Goal: Task Accomplishment & Management: Manage account settings

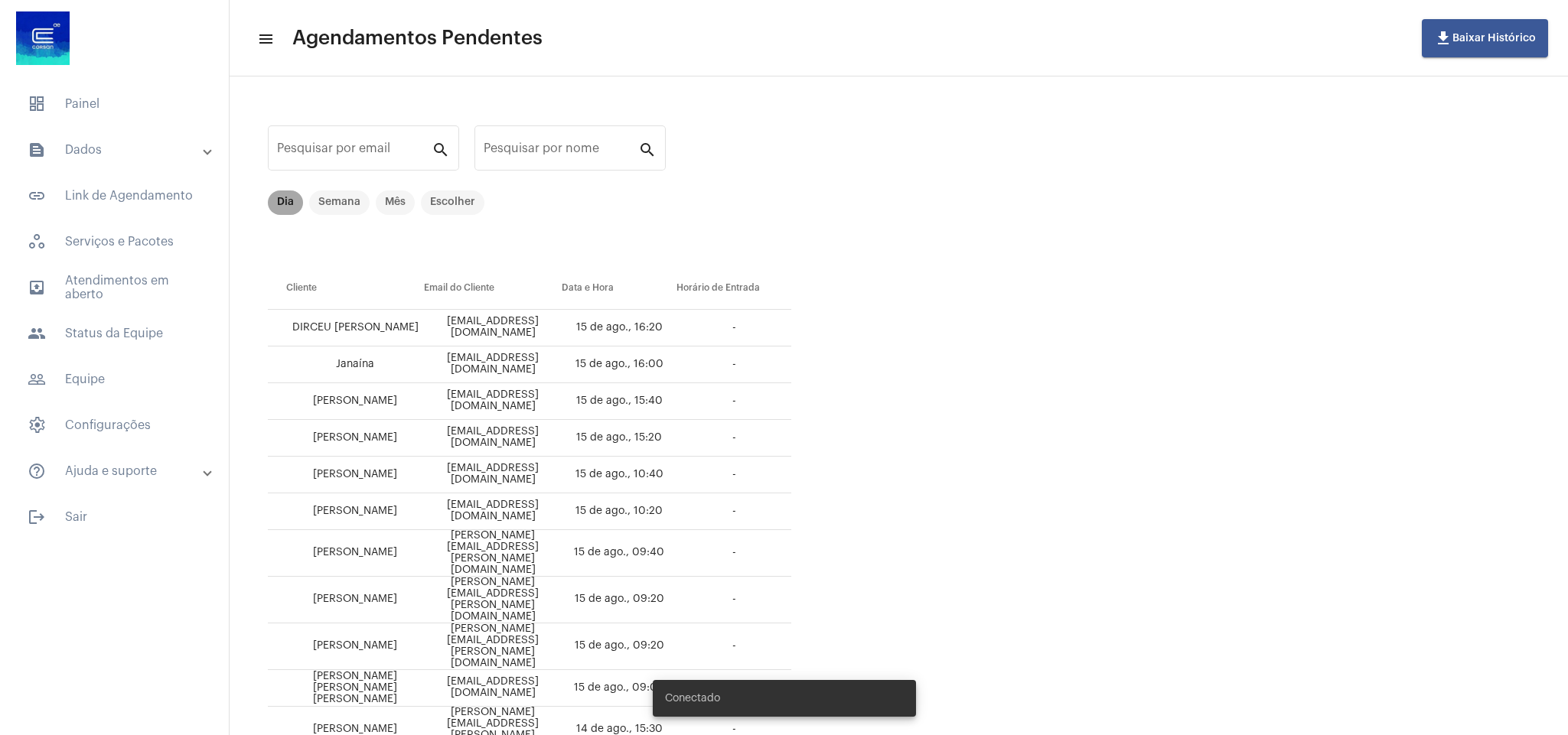
click at [292, 204] on mat-chip "Dia" at bounding box center [285, 203] width 36 height 24
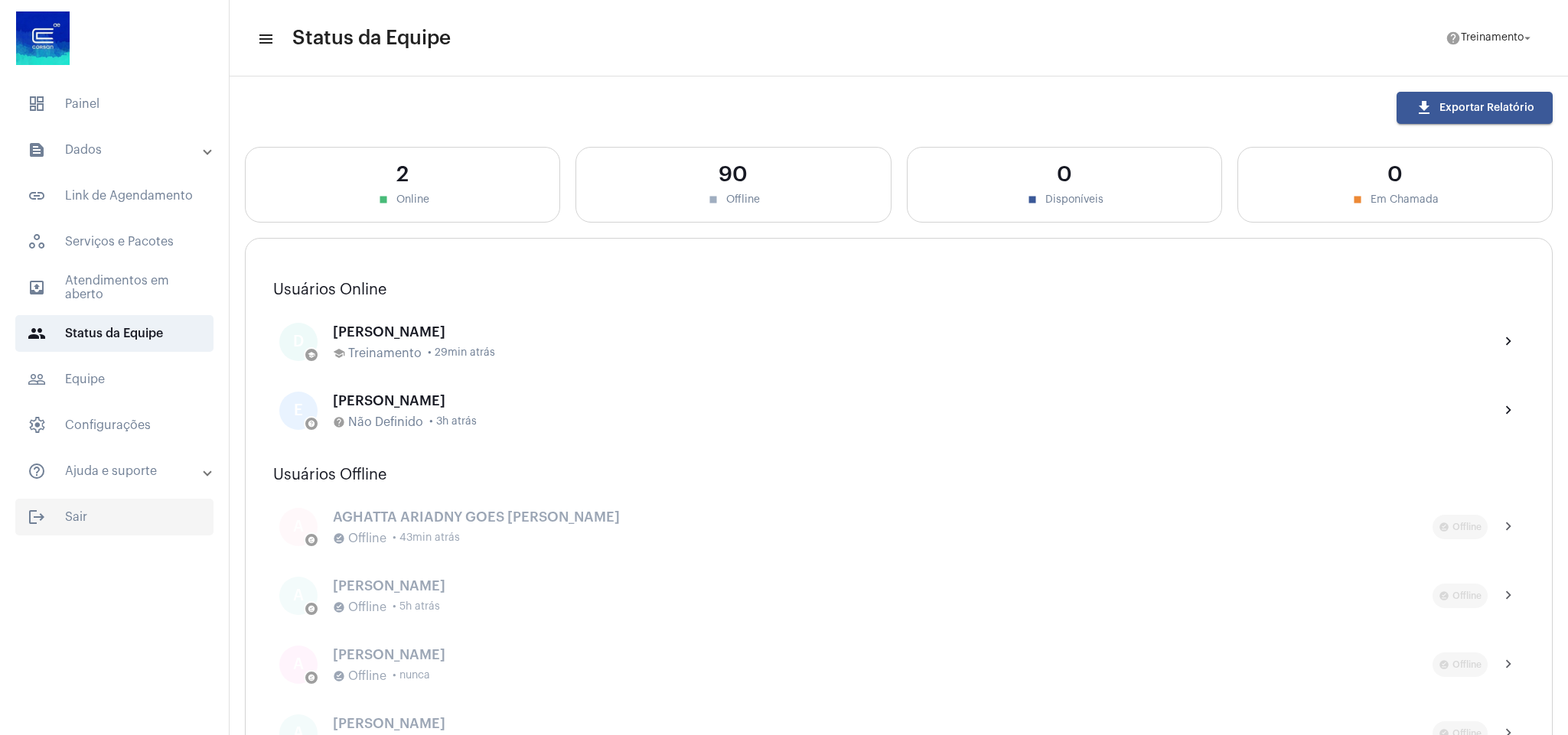
click at [82, 524] on span "logout Sair" at bounding box center [115, 517] width 198 height 36
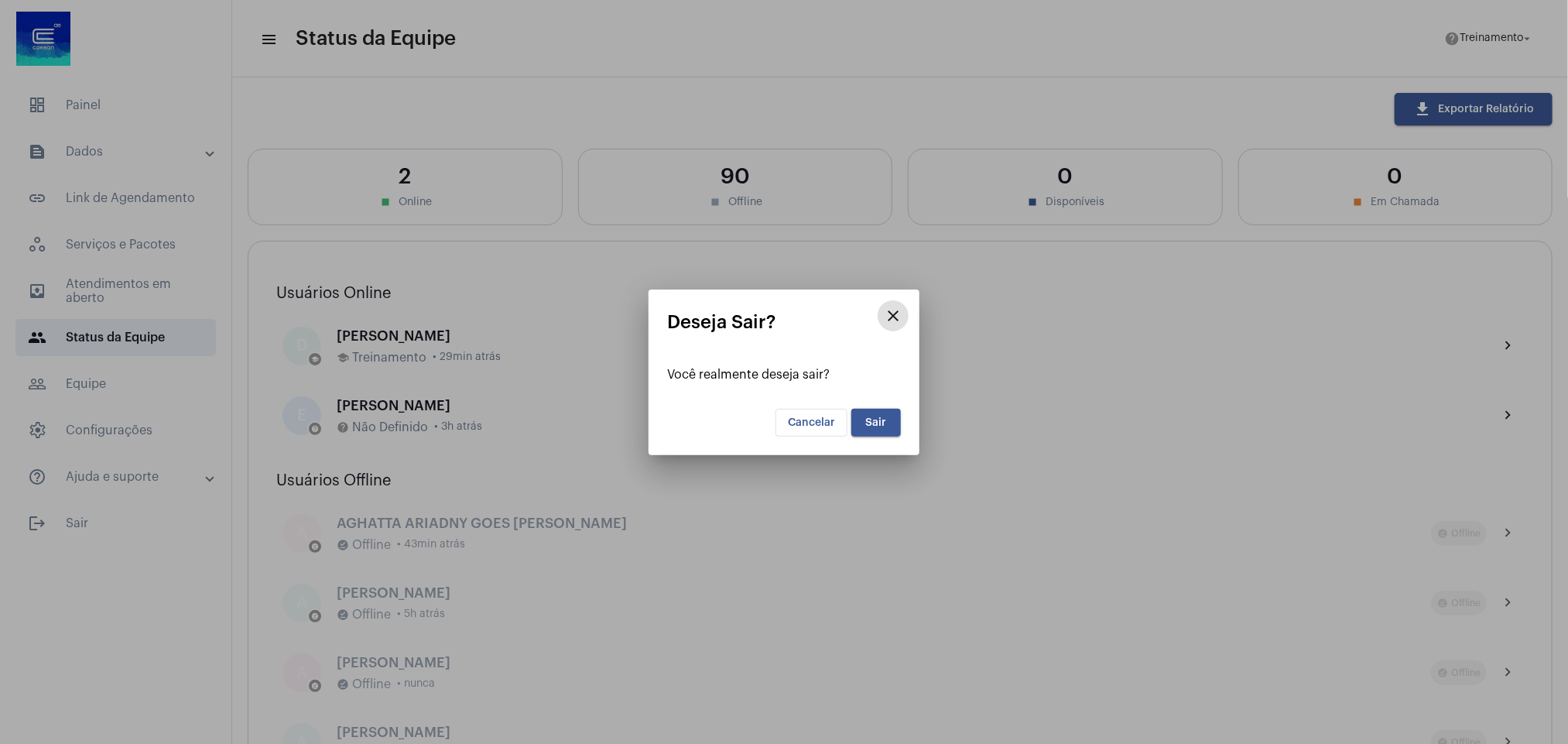
click at [875, 409] on button "Sair" at bounding box center [876, 423] width 49 height 28
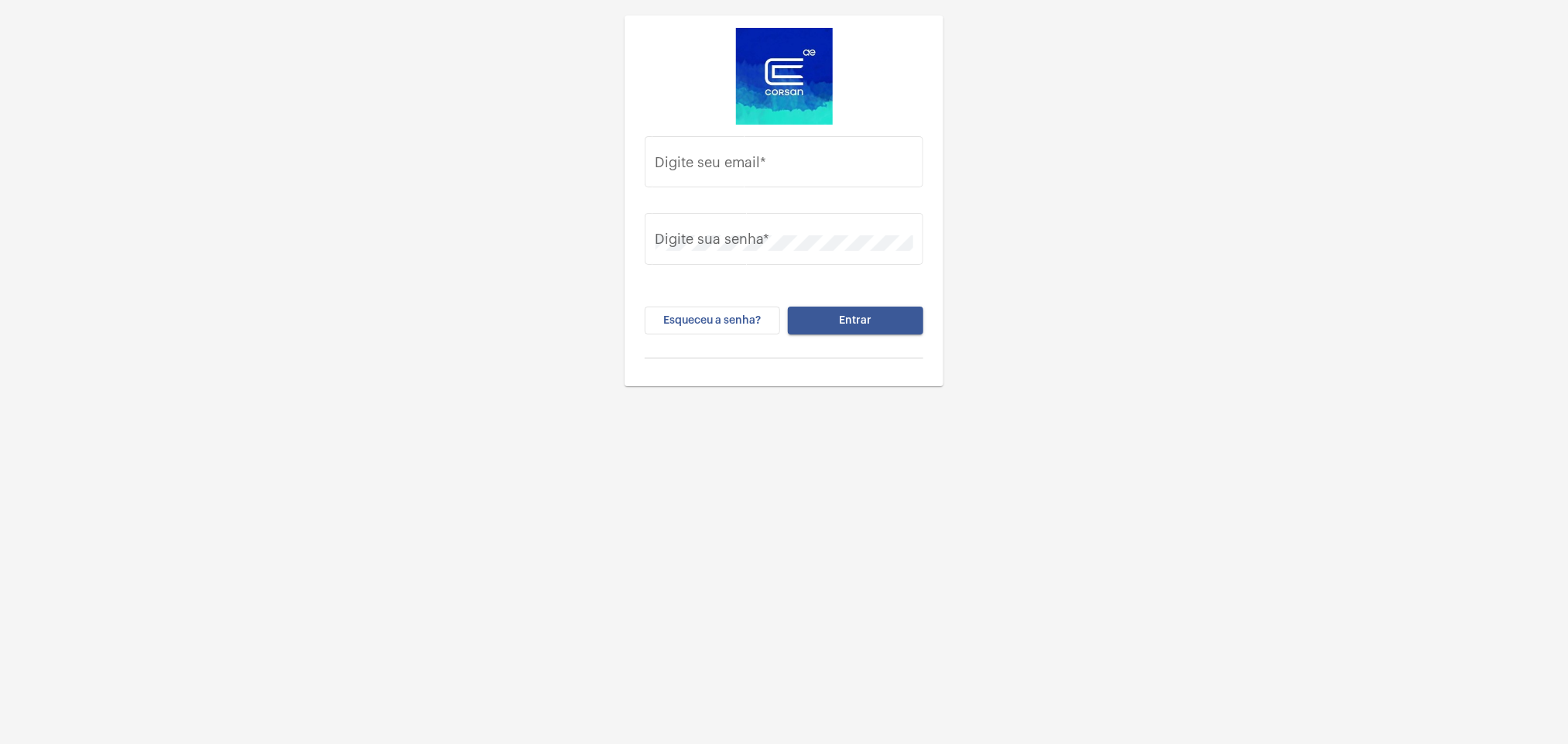
type input "daisy.muller@explorercallcenter.com.br"
